Goal: Task Accomplishment & Management: Use online tool/utility

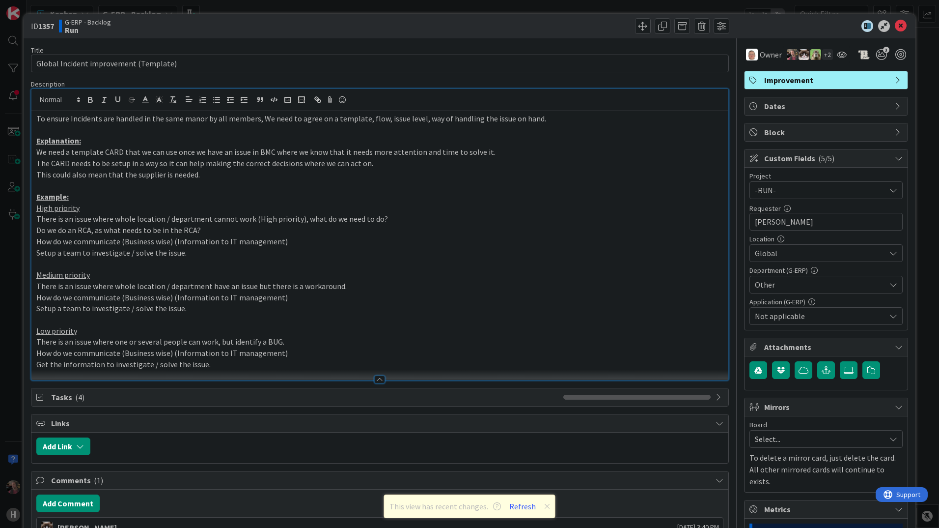
scroll to position [491, 0]
click at [895, 26] on icon at bounding box center [901, 26] width 12 height 12
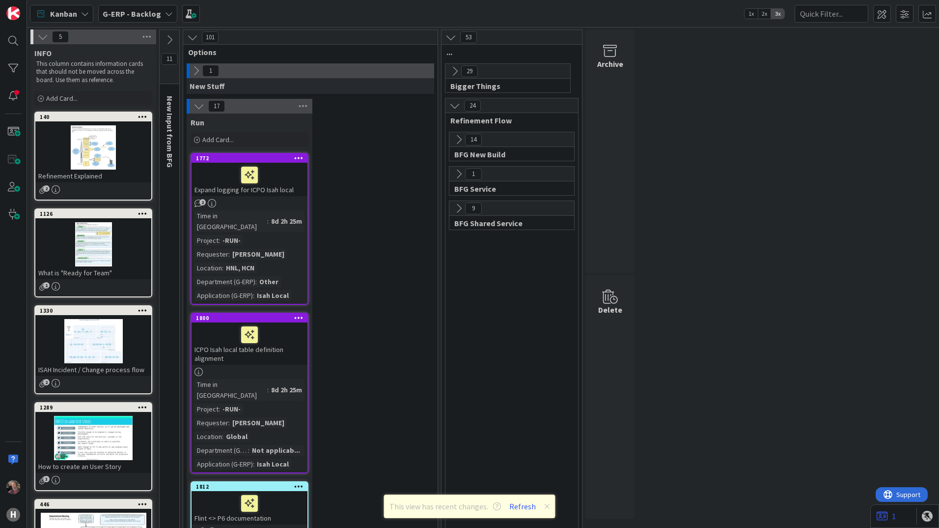
click at [194, 69] on icon at bounding box center [196, 70] width 11 height 11
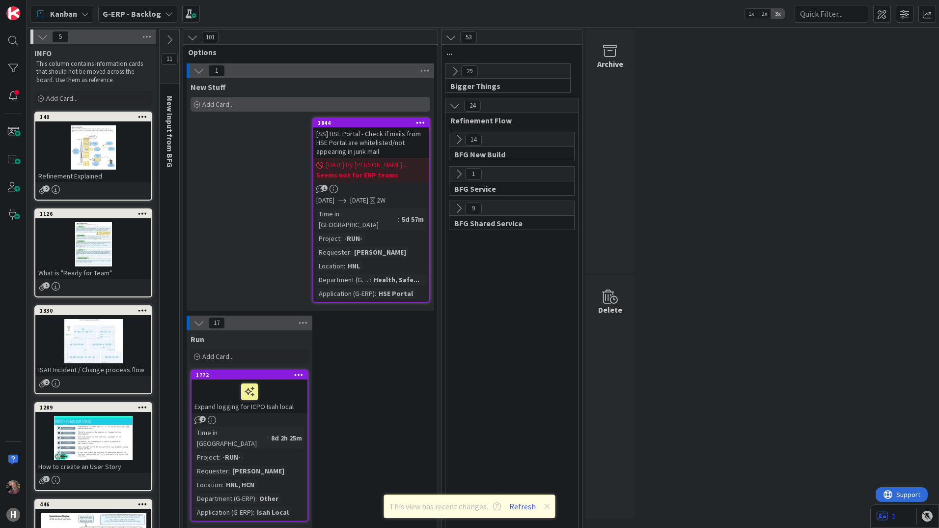
click at [233, 102] on span "Add Card..." at bounding box center [217, 104] width 31 height 9
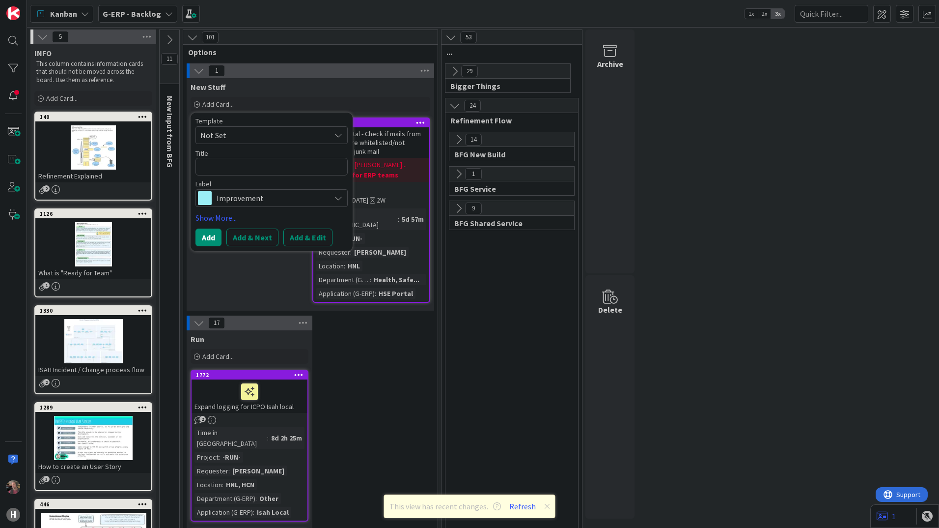
type textarea "x"
type textarea "C"
type textarea "x"
type textarea "CD"
type textarea "x"
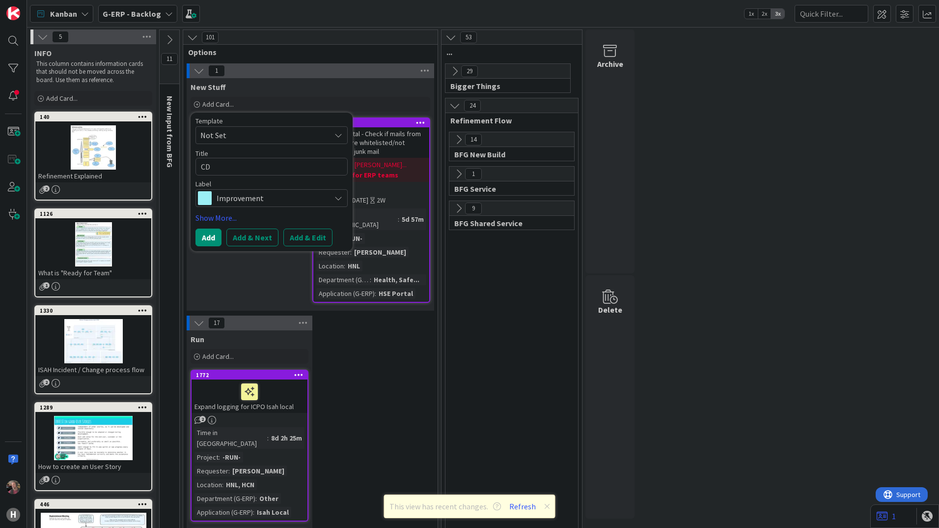
type textarea "CD_"
type textarea "x"
type textarea "CD_0"
type textarea "x"
type textarea "CD_00"
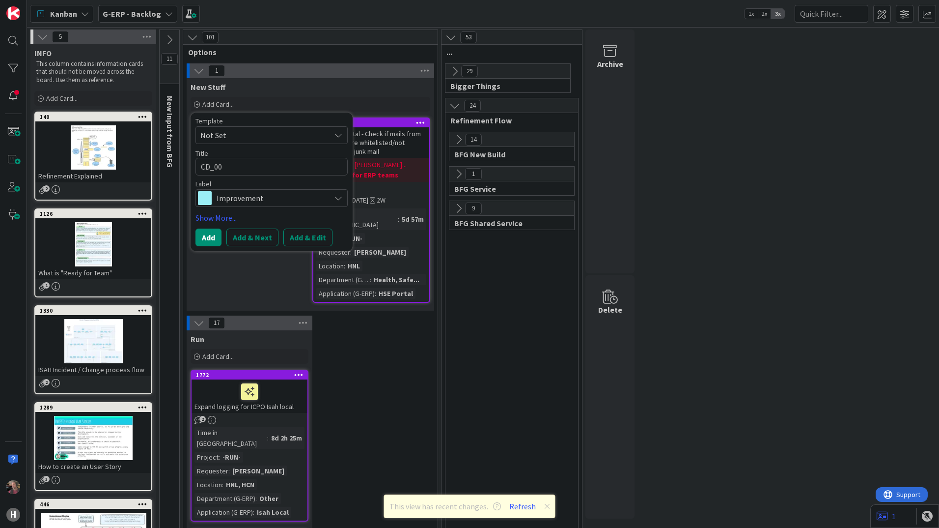
type textarea "x"
type textarea "CD_002"
type textarea "x"
type textarea "CD_002v"
type textarea "x"
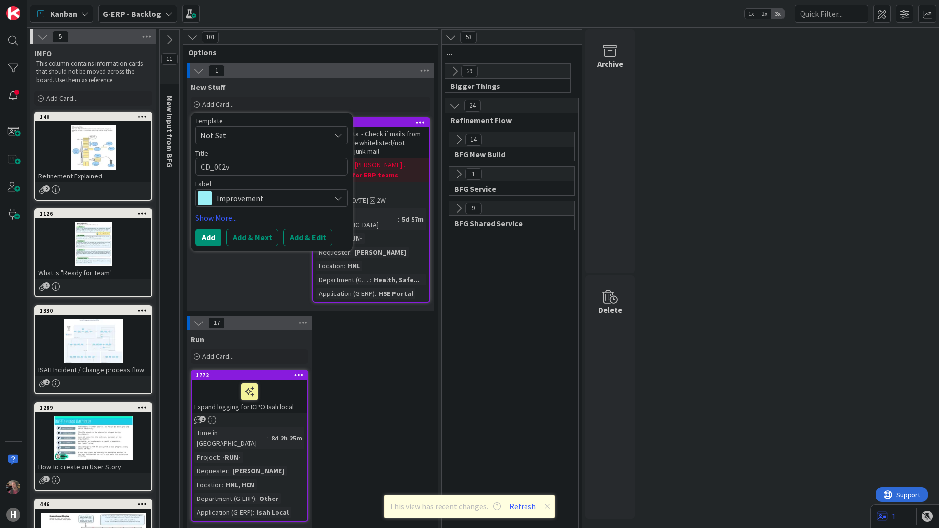
type textarea "CD_002v1"
type textarea "x"
type textarea "CD_002v19"
type textarea "x"
type textarea "CD_002v19"
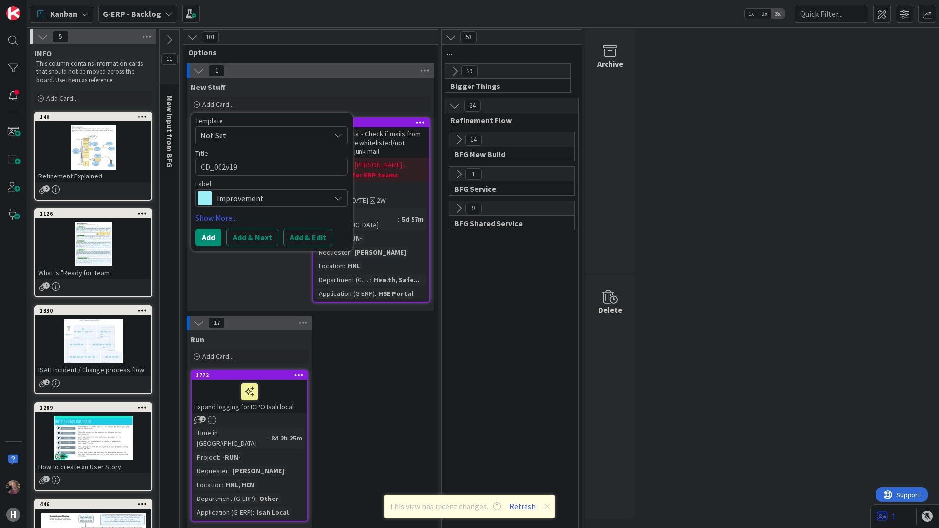
type textarea "x"
type textarea "CD_002v19 t"
type textarea "x"
type textarea "CD_002v19 to"
type textarea "x"
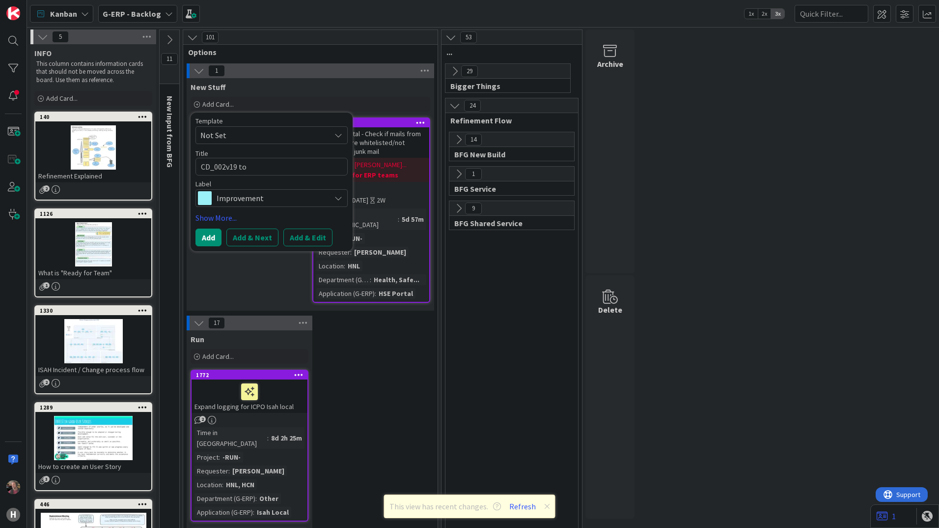
type textarea "CD_002v19 to"
type textarea "x"
type textarea "CD_002v19 to b"
type textarea "x"
type textarea "CD_002v19 to be"
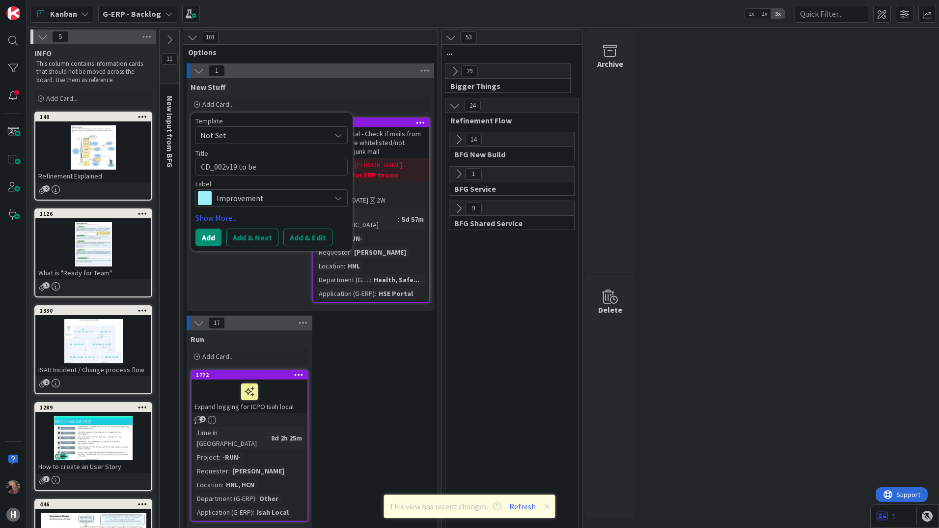
type textarea "x"
type textarea "CD_002v19 to be"
type textarea "x"
type textarea "CD_002v19 to be t"
type textarea "x"
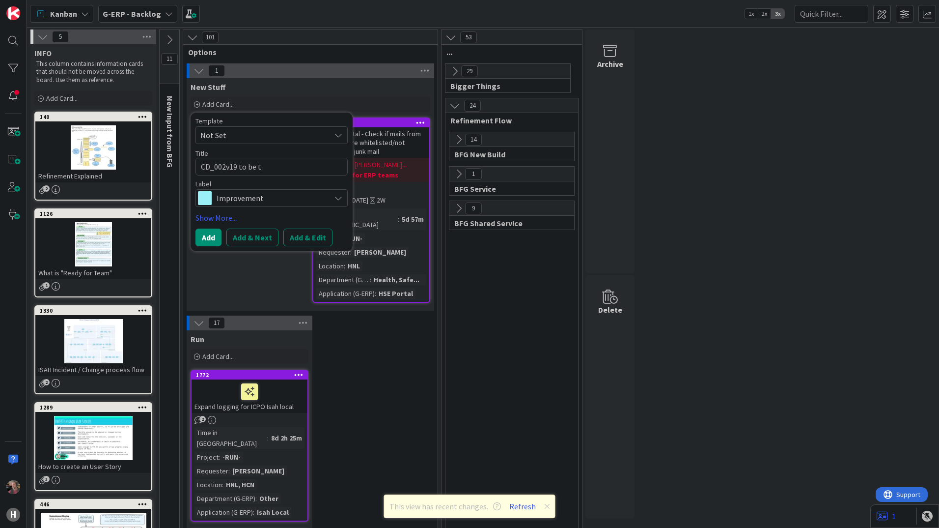
type textarea "CD_002v19 to be te"
type textarea "x"
type textarea "CD_002v19 to be tes"
type textarea "x"
type textarea "CD_002v19 to be test"
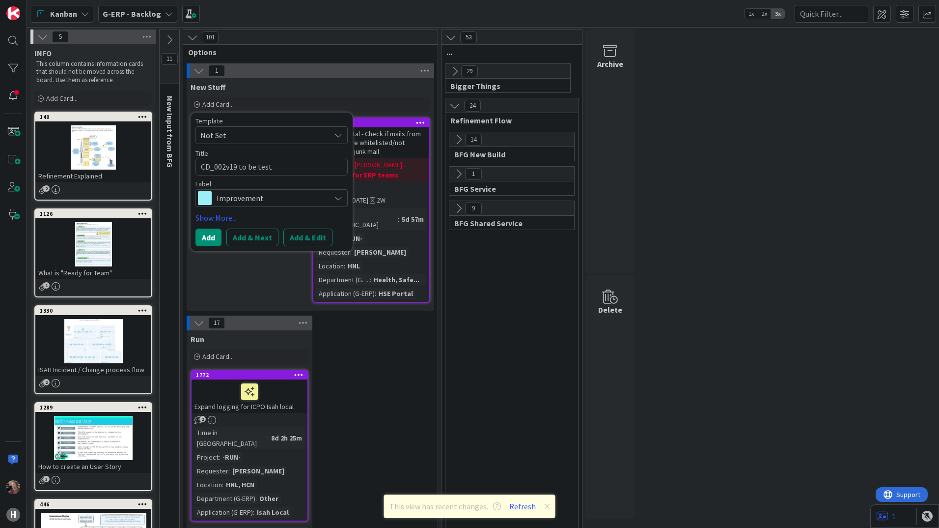
type textarea "x"
type textarea "CD_002v19 to be teste"
type textarea "x"
type textarea "CD_002v19 to be testet"
type textarea "x"
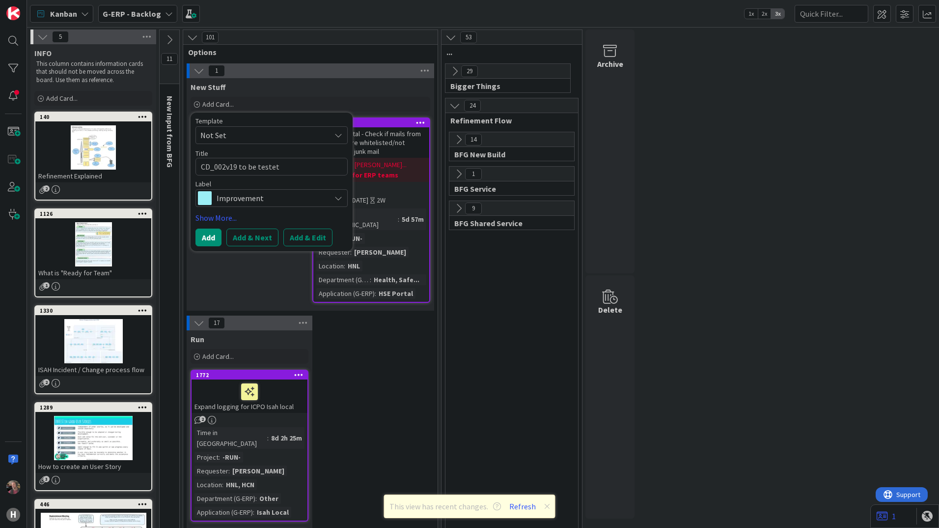
type textarea "CD_002v19 to be teste"
type textarea "x"
type textarea "CD_002v19 to be test"
type textarea "x"
type textarea "CD_002v19 to be teste"
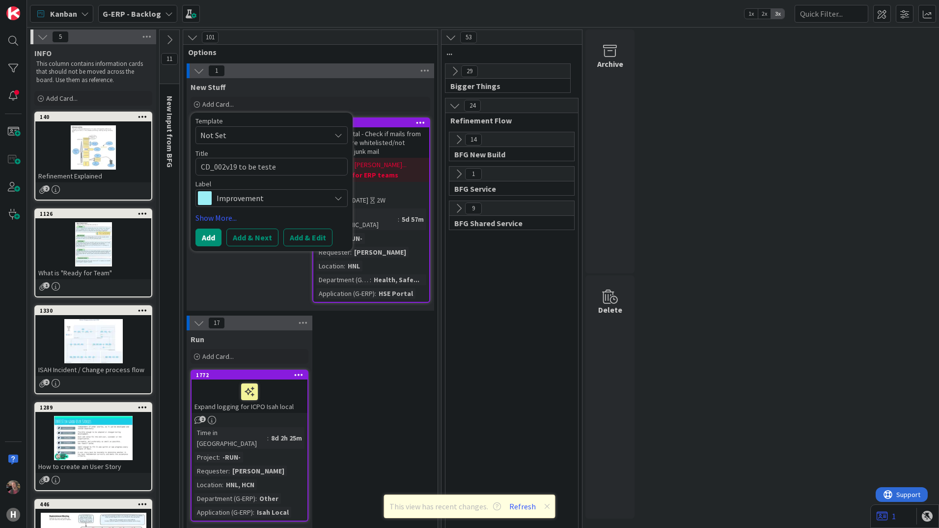
type textarea "x"
type textarea "CD_002v19 to be tested"
type textarea "x"
type textarea "CD_002v19 to be tested"
type textarea "x"
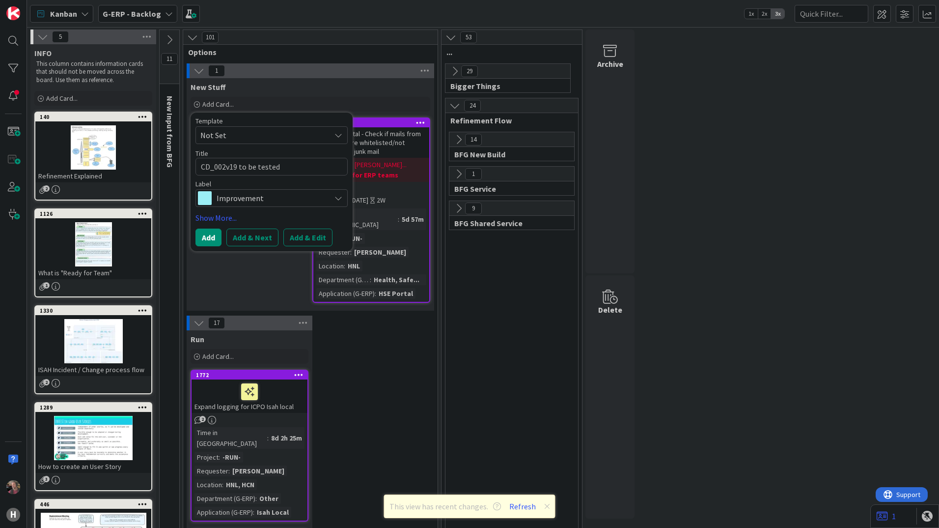
type textarea "CD_002v19 to be tested a"
type textarea "x"
type textarea "CD_002v19 to be tested an"
type textarea "x"
type textarea "CD_002v19 to be tested and"
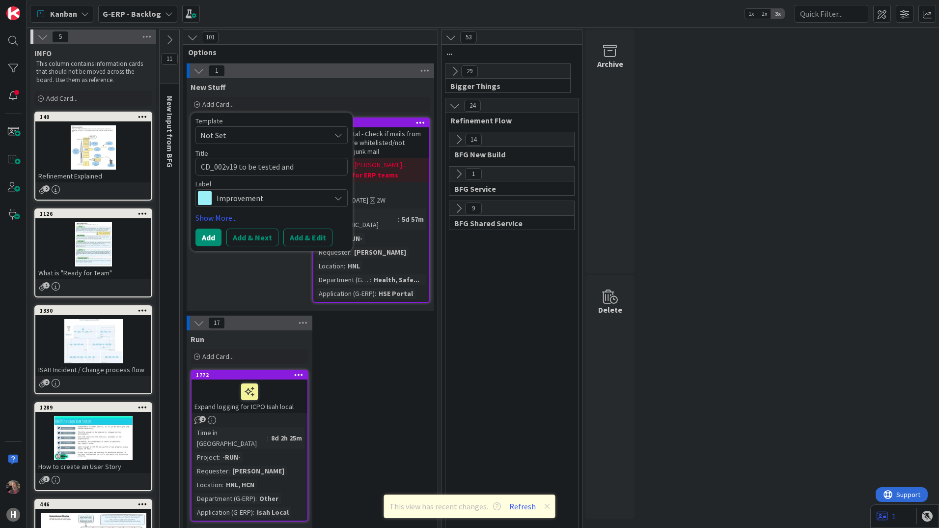
type textarea "x"
type textarea "CD_002v19 to be tested and"
type textarea "x"
type textarea "CD_002v19 to be tested and e"
type textarea "x"
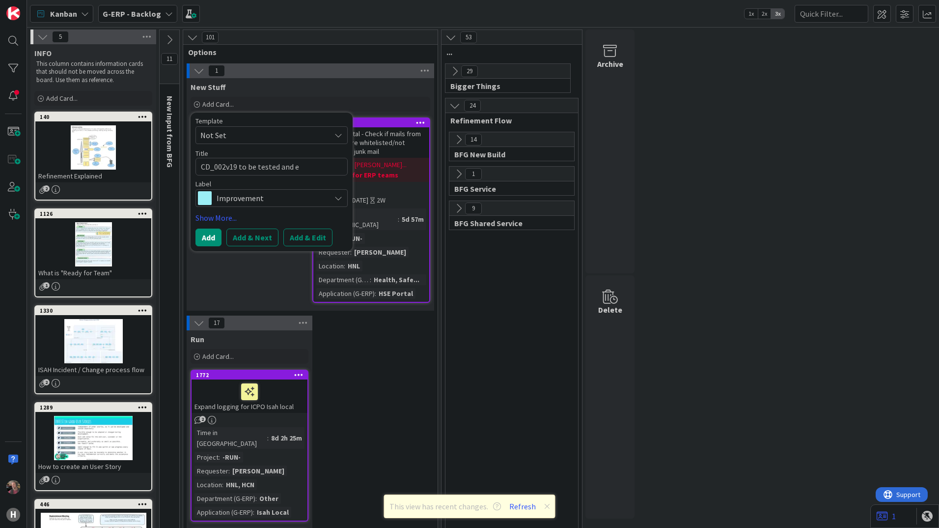
type textarea "CD_002v19 to be tested and ep"
type textarea "x"
type textarea "CD_002v19 to be tested and epl"
type textarea "x"
type textarea "CD_002v19 to be tested and eplo"
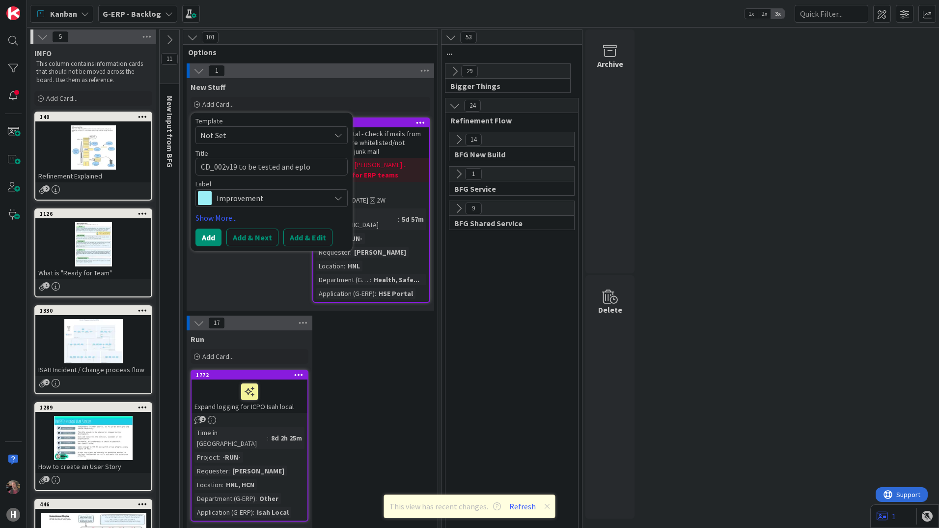
type textarea "x"
type textarea "CD_002v19 to be tested and eploy"
type textarea "x"
type textarea "CD_002v19 to be tested and eploye"
type textarea "x"
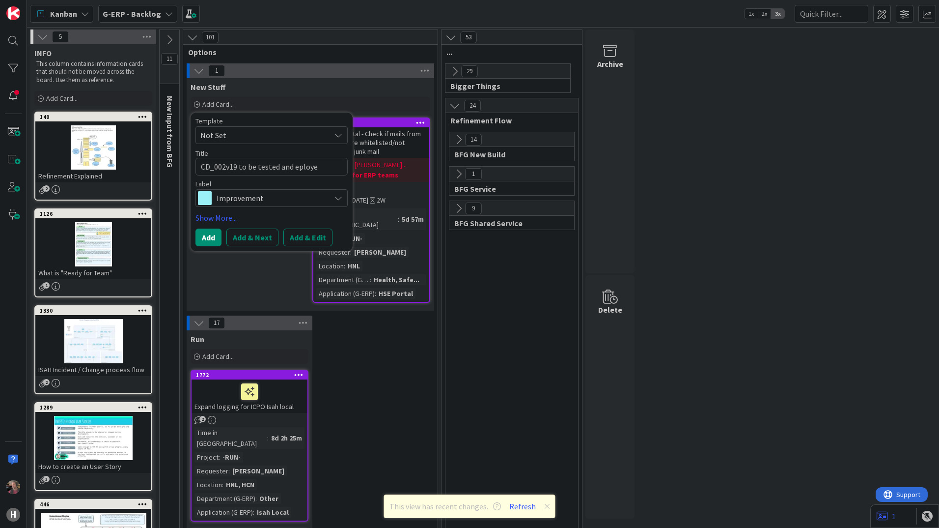
type textarea "CD_002v19 to be tested and eployed"
type textarea "x"
type textarea "CD_002v19 to be tested and deployed"
click at [337, 194] on div "Improvement" at bounding box center [272, 198] width 152 height 18
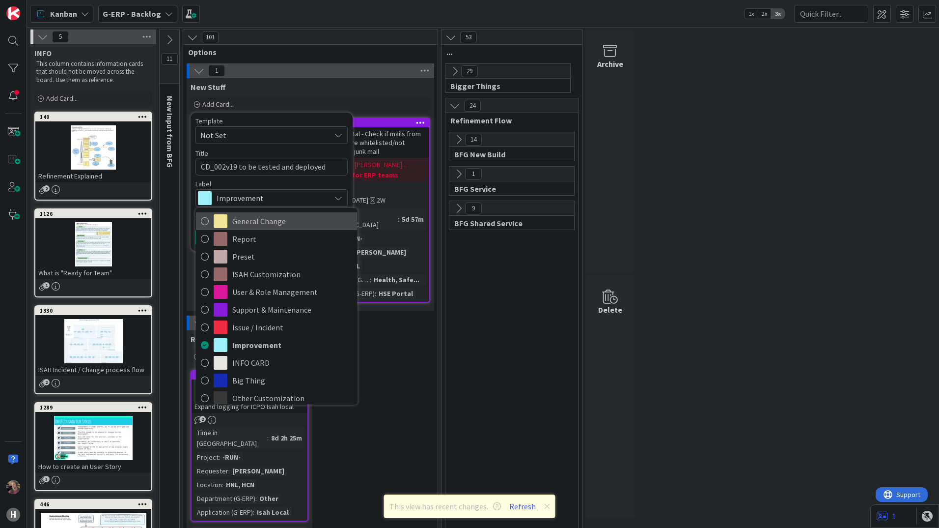
click at [280, 221] on span "General Change" at bounding box center [292, 221] width 120 height 15
type textarea "x"
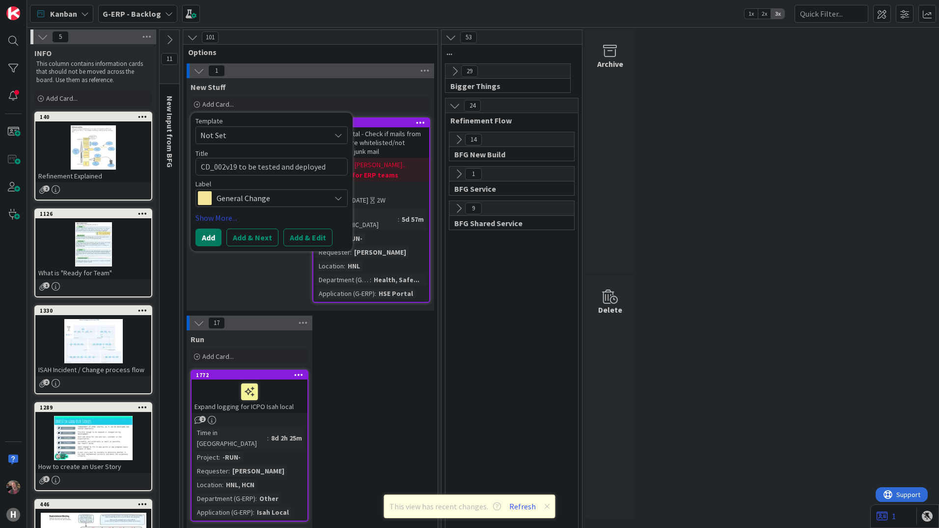
drag, startPoint x: 210, startPoint y: 234, endPoint x: 303, endPoint y: 219, distance: 94.7
click at [303, 219] on div "Template Not Set Title 35 / 128 CD_002v19 to be tested and deployed Label Gener…" at bounding box center [272, 181] width 152 height 129
click at [320, 237] on button "Add & Edit" at bounding box center [308, 237] width 49 height 18
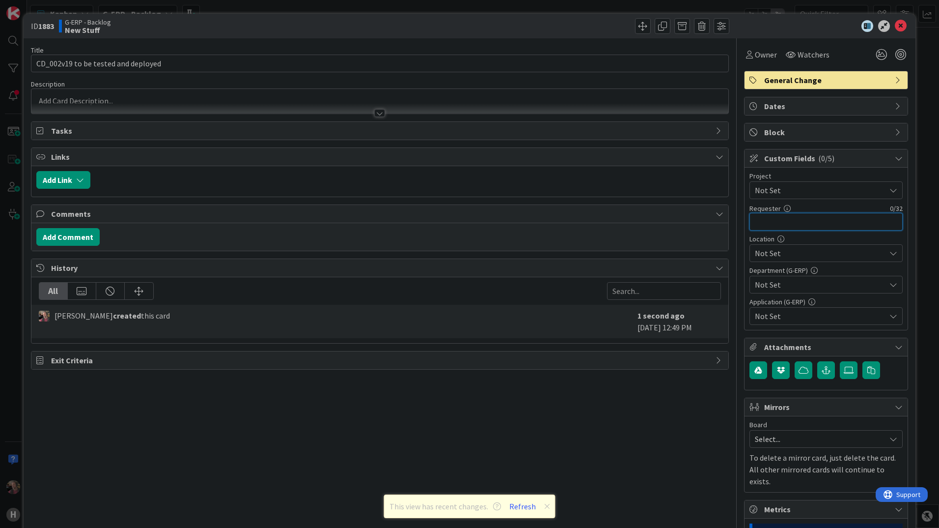
click at [817, 222] on input "text" at bounding box center [826, 222] width 153 height 18
click at [376, 111] on div at bounding box center [379, 113] width 11 height 8
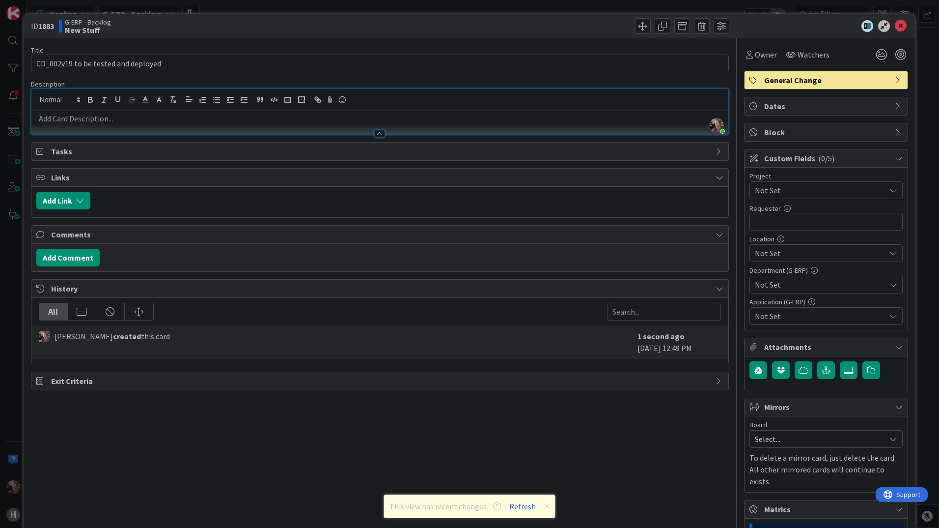
click at [242, 119] on p at bounding box center [379, 118] width 687 height 11
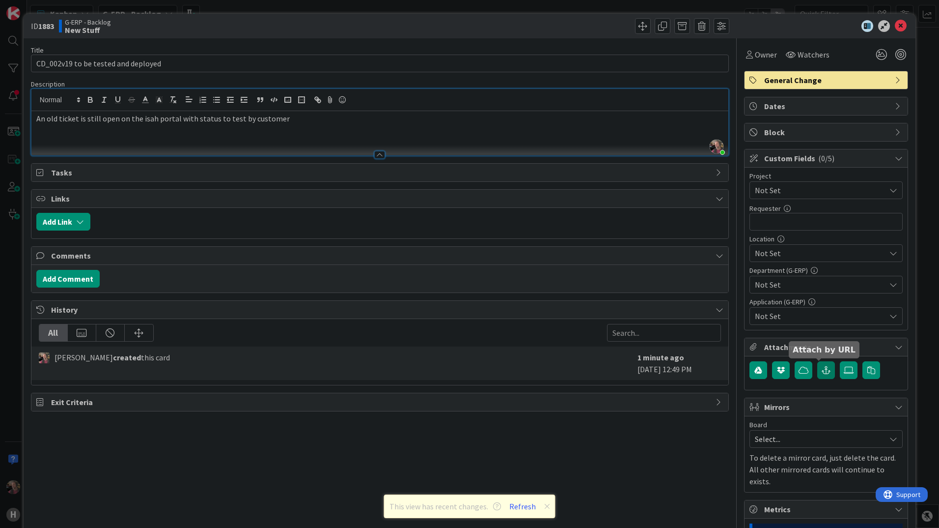
click at [822, 370] on icon "button" at bounding box center [826, 370] width 9 height 8
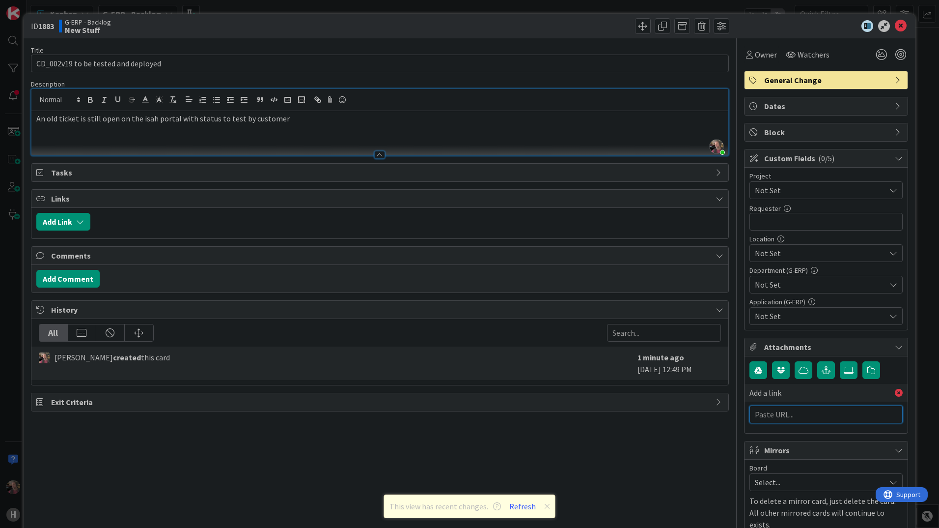
click at [791, 417] on input "text" at bounding box center [826, 414] width 153 height 18
paste input "[URL][DOMAIN_NAME]"
type input "[URL][DOMAIN_NAME]"
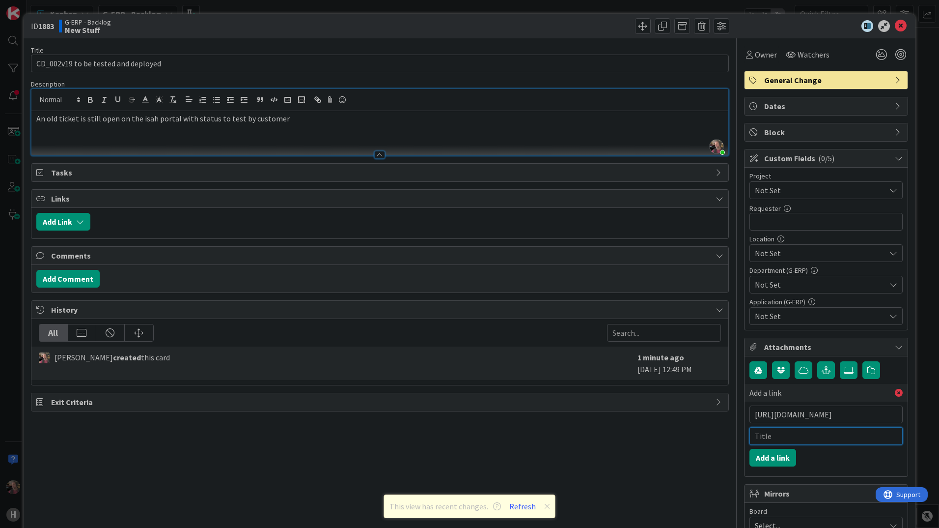
scroll to position [0, 0]
click at [789, 437] on input "text" at bounding box center [826, 436] width 153 height 18
click at [763, 436] on input "Isahportal issue" at bounding box center [826, 436] width 153 height 18
type input "Isah portal issue"
click at [770, 457] on button "Add a link" at bounding box center [773, 458] width 47 height 18
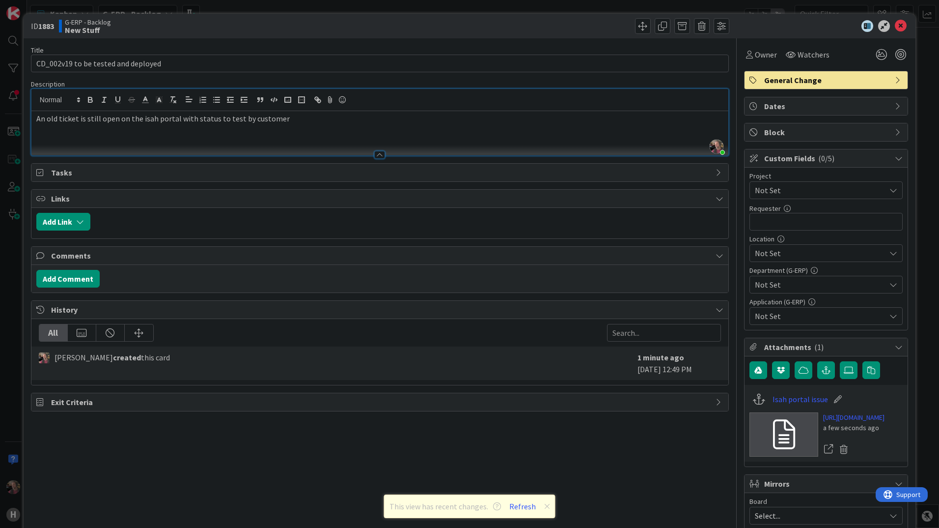
click at [322, 115] on p "An old ticket is still open on the isah portal with status to test by customer" at bounding box center [379, 118] width 687 height 11
click at [258, 131] on p "This is about replication of the asbuilt structure of the objects" at bounding box center [379, 129] width 687 height 11
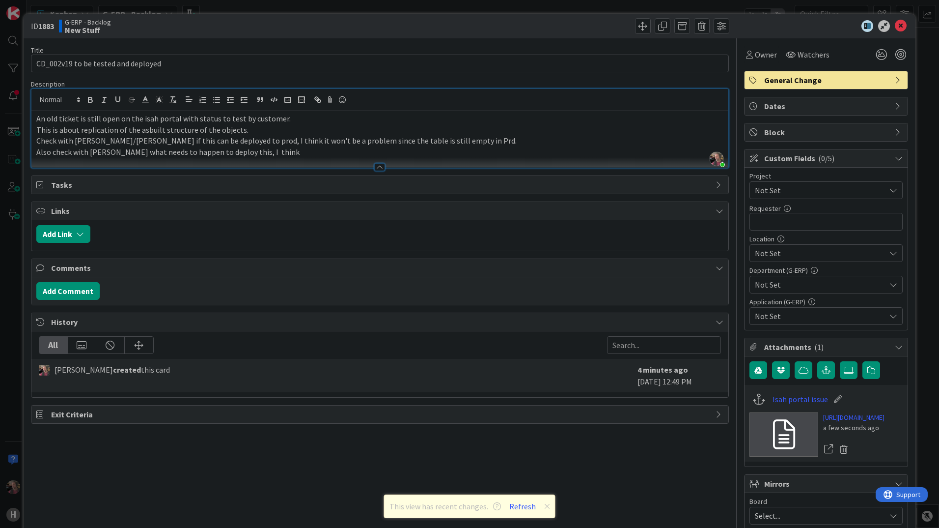
drag, startPoint x: 308, startPoint y: 152, endPoint x: 321, endPoint y: 156, distance: 14.0
click at [308, 152] on p "Also check with [PERSON_NAME] what needs to happen to deploy this, I think" at bounding box center [379, 151] width 687 height 11
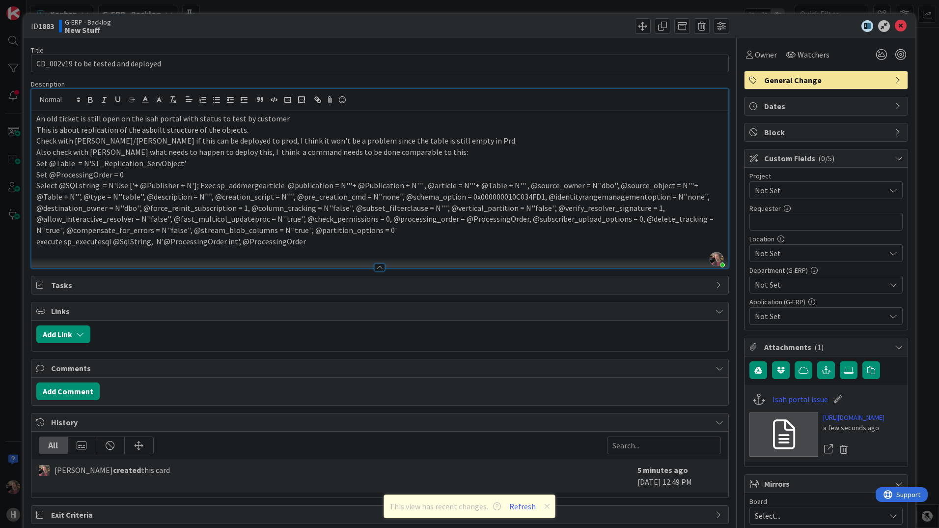
click at [472, 148] on p "Also check with [PERSON_NAME] what needs to happen to deploy this, I think a co…" at bounding box center [379, 151] width 687 height 11
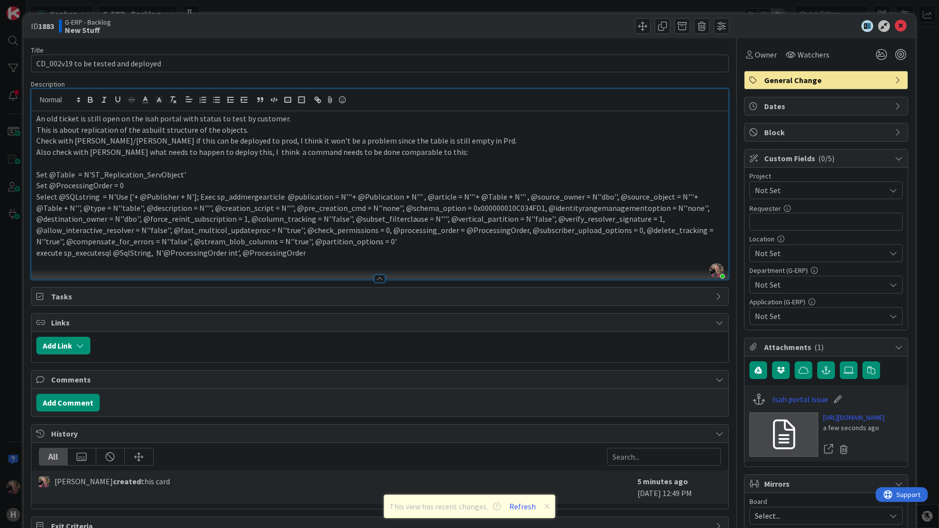
click at [288, 151] on p "Also check with [PERSON_NAME] what needs to happen to deploy this, I think a co…" at bounding box center [379, 151] width 687 height 11
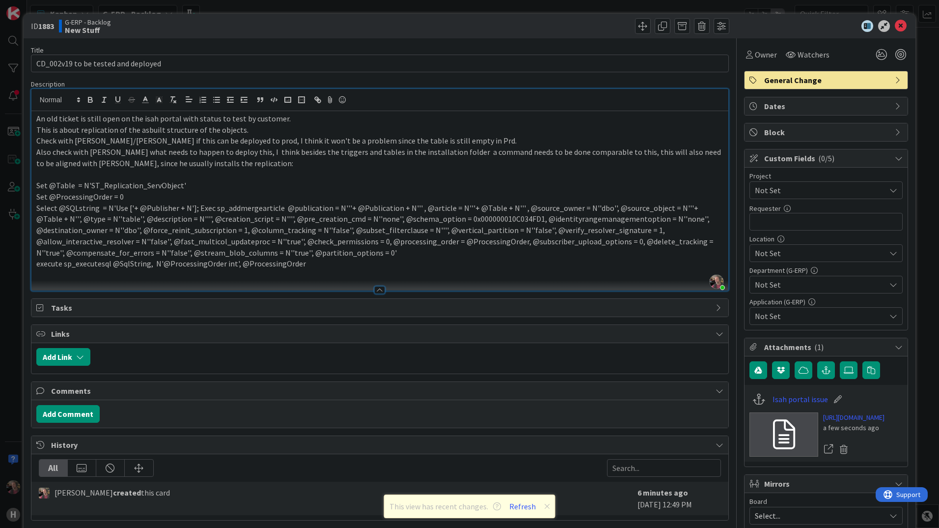
click at [273, 165] on p "Also check with [PERSON_NAME] what needs to happen to deploy this, I think besi…" at bounding box center [379, 157] width 687 height 22
click at [392, 167] on p "Also check with [PERSON_NAME] what needs to happen to deploy this, I think besi…" at bounding box center [379, 157] width 687 height 22
click at [631, 153] on p "Also check with [PERSON_NAME] what needs to happen to deploy this, I think besi…" at bounding box center [379, 157] width 687 height 22
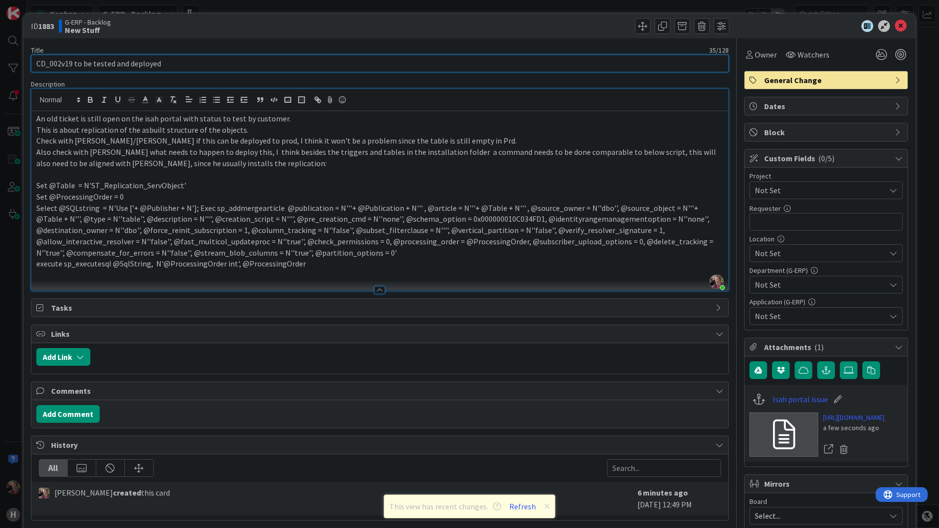
click at [74, 64] on input "CD_002v19 to be tested and deployed" at bounding box center [380, 64] width 698 height 18
type input "CD_002v19 as built structure added to replication to be tested and deployed to …"
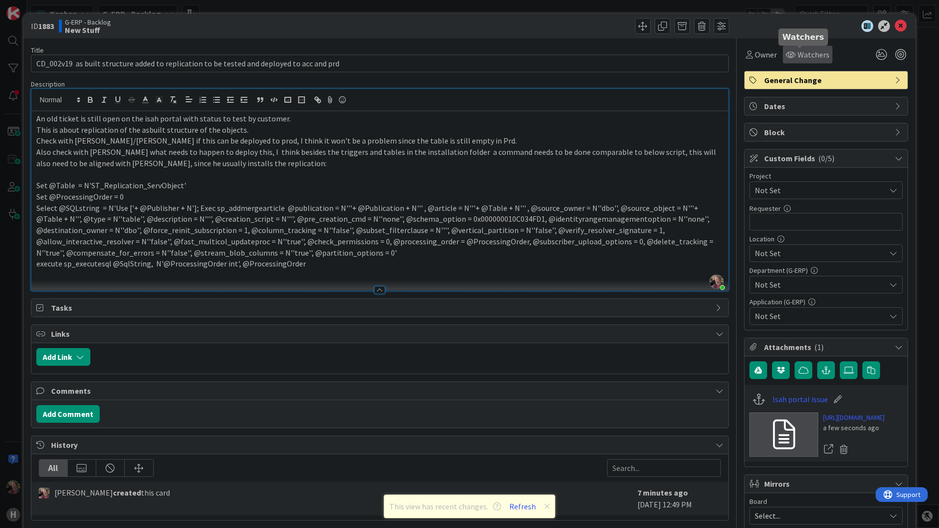
click at [802, 51] on span "Watchers" at bounding box center [814, 55] width 32 height 12
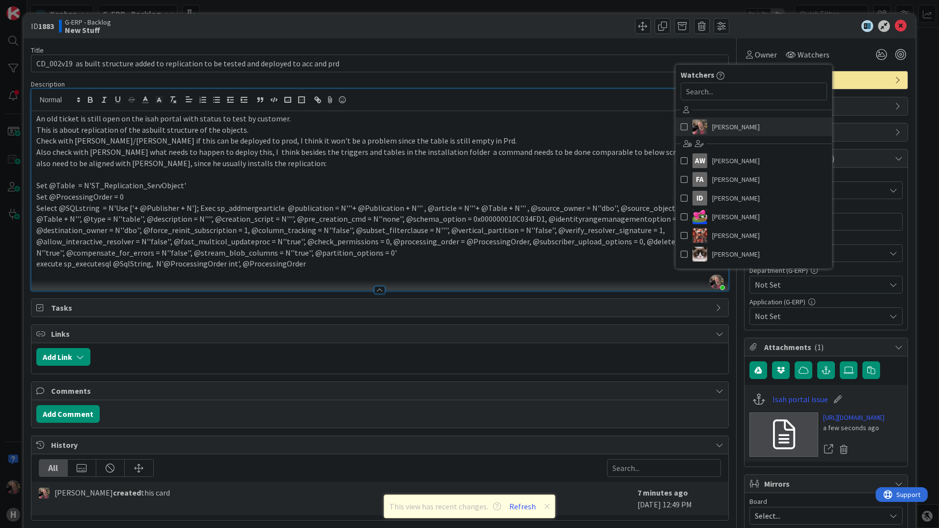
drag, startPoint x: 700, startPoint y: 119, endPoint x: 705, endPoint y: 123, distance: 6.4
click at [701, 120] on link "[PERSON_NAME]" at bounding box center [754, 126] width 156 height 19
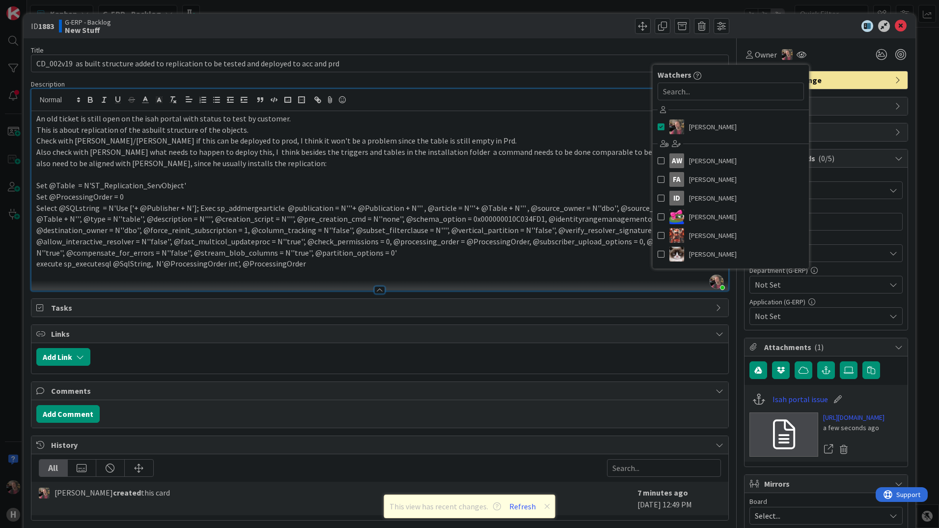
click at [572, 129] on p "This is about replication of the asbuilt structure of the objects." at bounding box center [379, 129] width 687 height 11
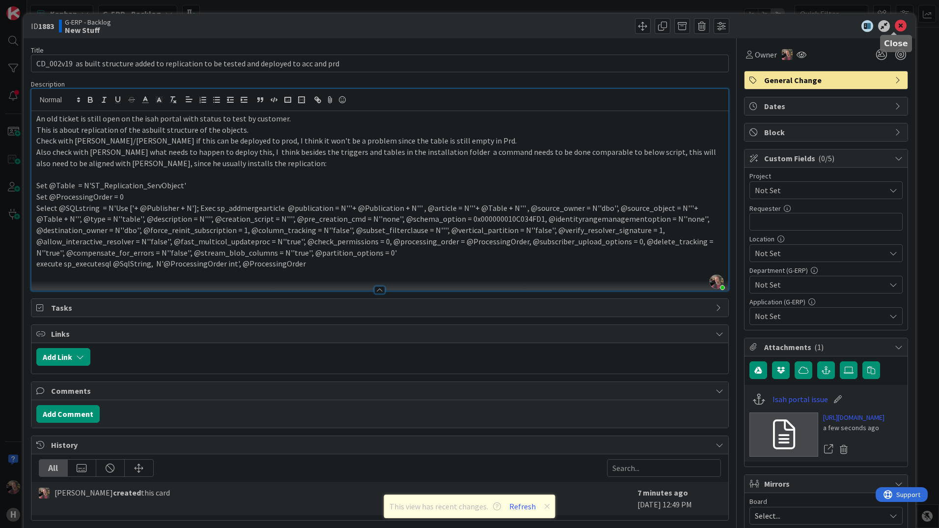
click at [895, 28] on icon at bounding box center [901, 26] width 12 height 12
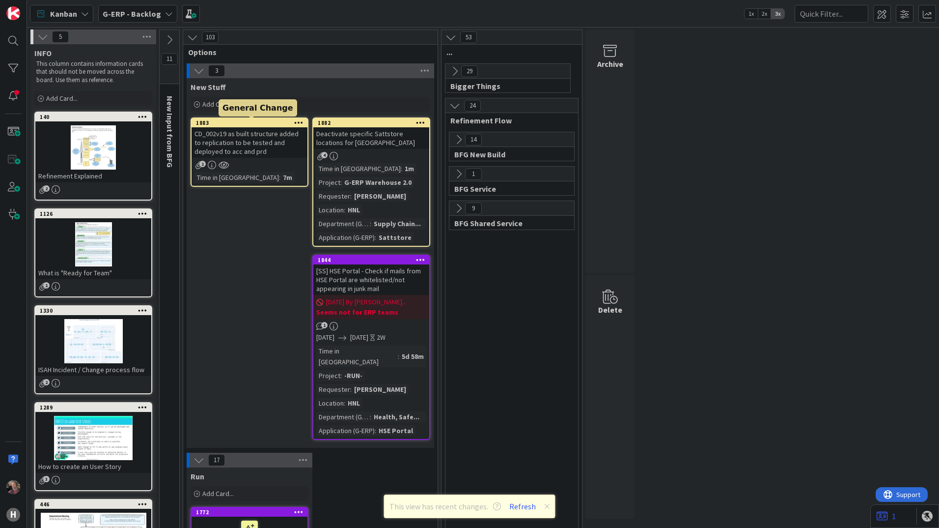
click at [248, 123] on div "1883" at bounding box center [252, 122] width 112 height 7
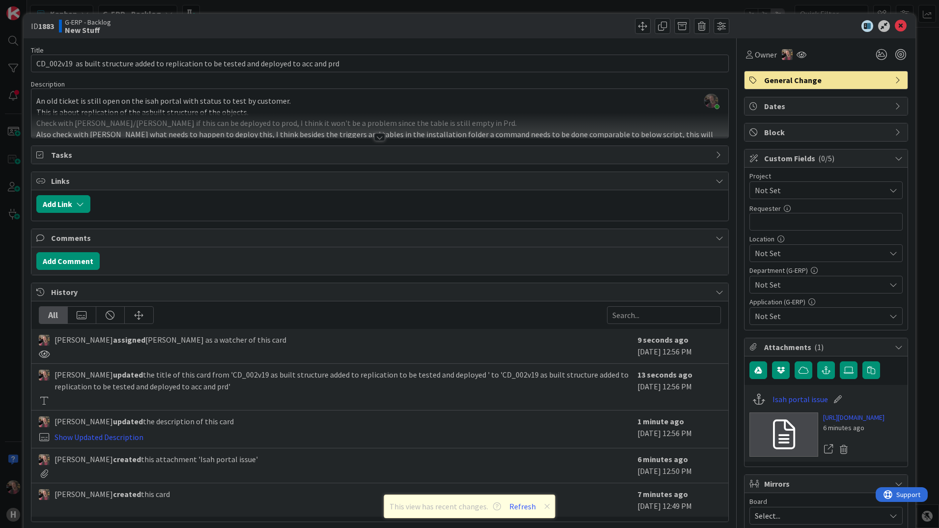
click at [374, 138] on div at bounding box center [379, 137] width 11 height 8
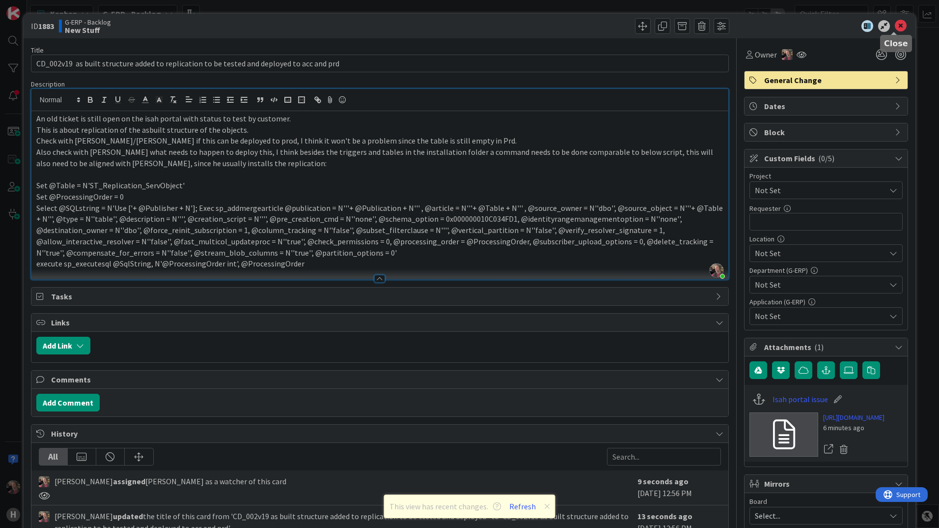
click at [897, 28] on icon at bounding box center [901, 26] width 12 height 12
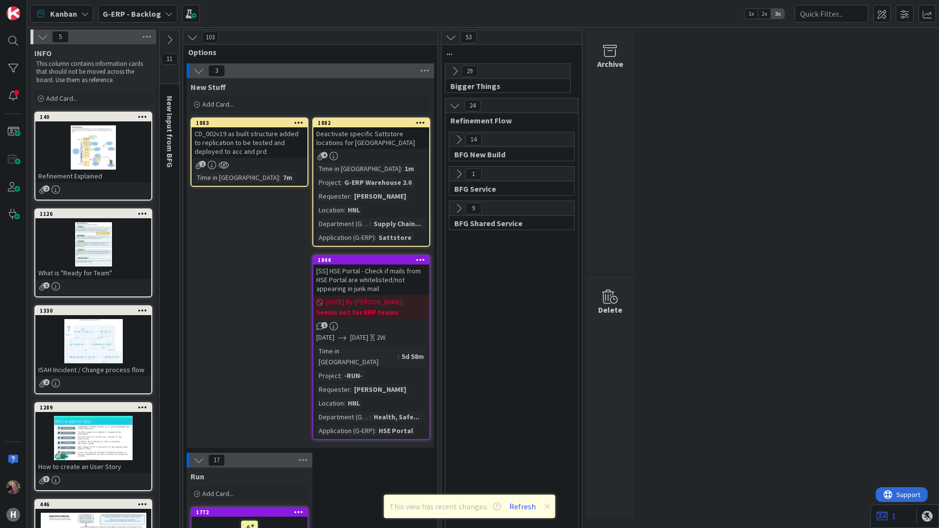
drag, startPoint x: 238, startPoint y: 146, endPoint x: 217, endPoint y: 130, distance: 26.3
click at [217, 130] on div "CD_002v19 as built structure added to replication to be tested and deployed to …" at bounding box center [250, 142] width 116 height 30
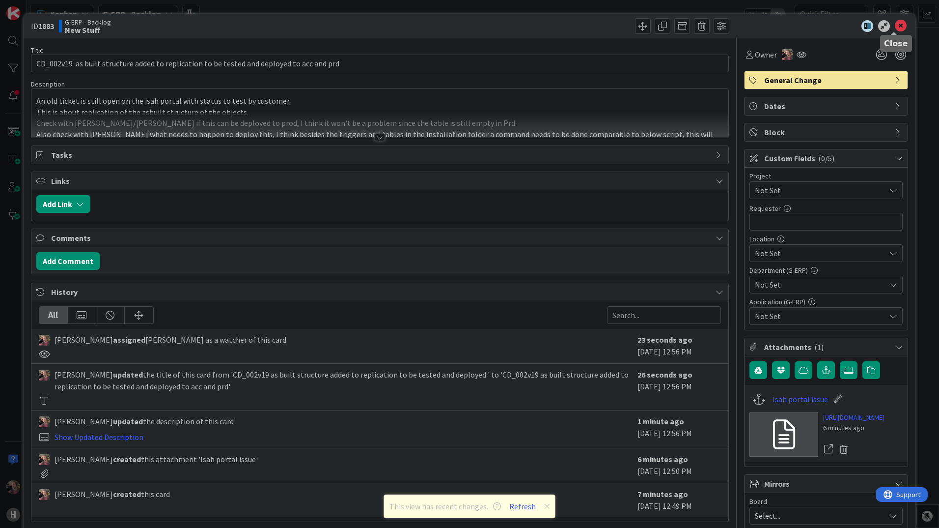
click at [895, 24] on icon at bounding box center [901, 26] width 12 height 12
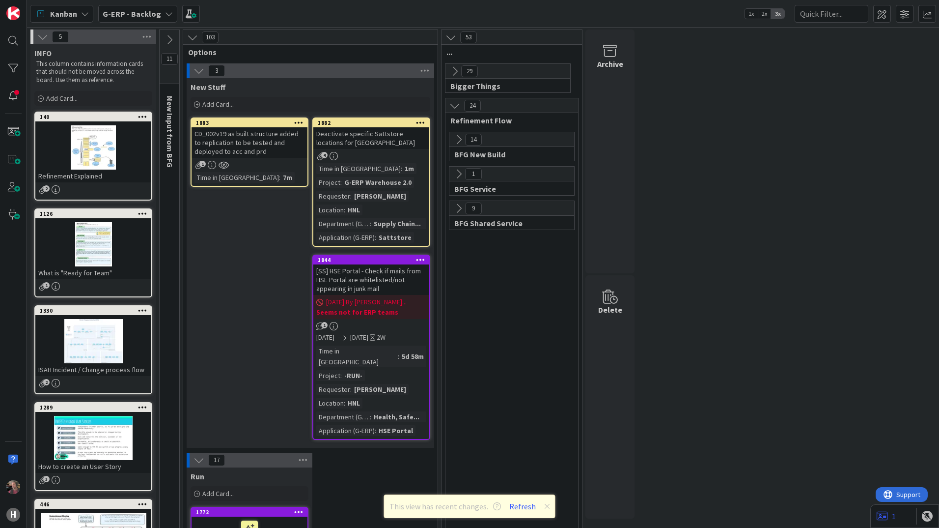
click at [298, 119] on icon at bounding box center [298, 122] width 9 height 7
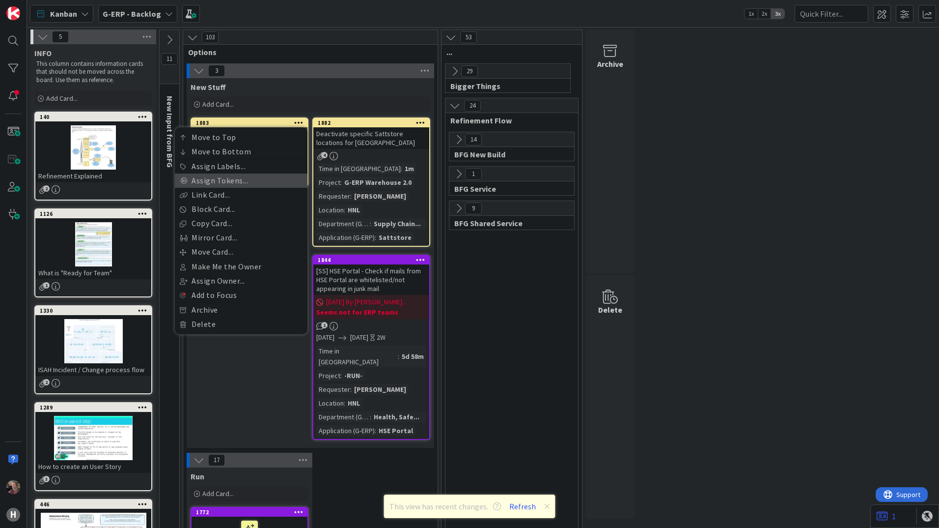
click at [232, 183] on link "Assign Tokens..." at bounding box center [241, 180] width 133 height 14
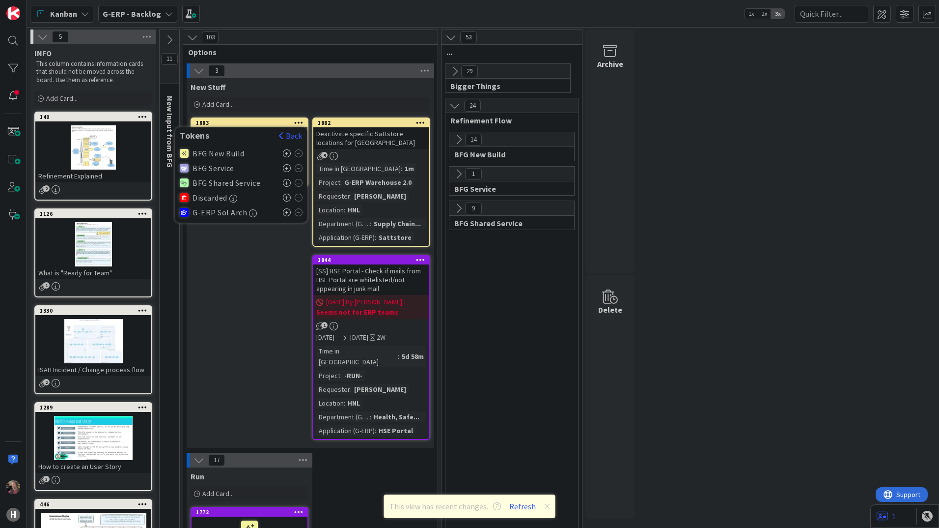
click at [286, 170] on icon at bounding box center [287, 168] width 8 height 8
click at [259, 281] on div "New Stuff Add Card... Template Not Set Title 0 / 128 Label Improvement General …" at bounding box center [311, 262] width 248 height 369
